Goal: Submit feedback/report problem

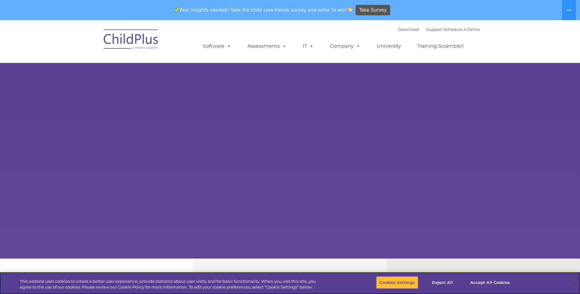
select select "MEDIUM"
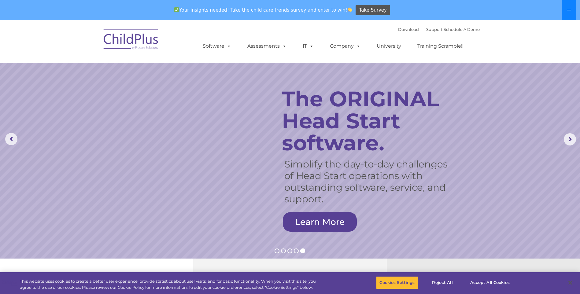
click at [571, 8] on icon at bounding box center [569, 10] width 5 height 5
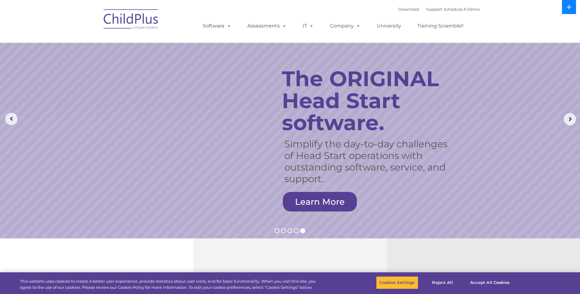
click at [571, 8] on icon at bounding box center [569, 7] width 5 height 5
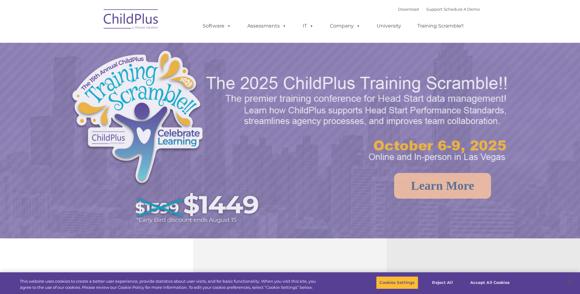
select select "MEDIUM"
